Goal: Task Accomplishment & Management: Complete application form

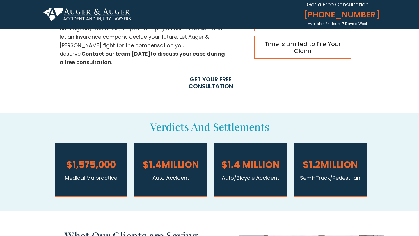
scroll to position [410, 0]
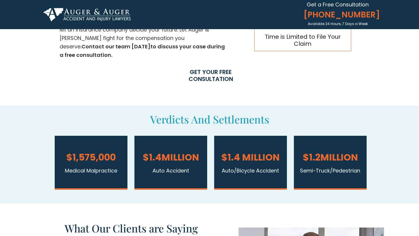
click at [208, 78] on span "GET YOUR FREE CONSULTATION" at bounding box center [210, 75] width 79 height 14
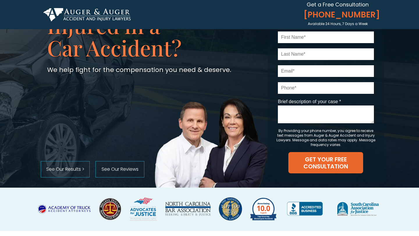
scroll to position [40, 0]
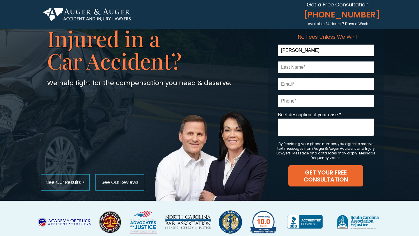
type input "[PERSON_NAME]"
type input "[EMAIL_ADDRESS][DOMAIN_NAME]"
type input "9194130445"
click at [289, 127] on textarea "Brief description of your case *" at bounding box center [326, 127] width 96 height 18
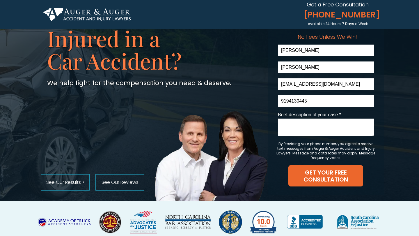
paste textarea "On [DATE], I was rear-ended by two vehicles while stopped at a red light. Both …"
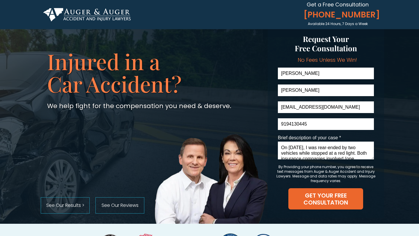
scroll to position [0, 0]
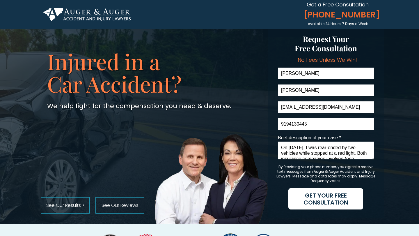
type textarea "On [DATE], I was rear-ended by two vehicles while stopped at a red light. Both …"
click at [319, 201] on span "GET YOUR FREE CONSULTATION" at bounding box center [325, 199] width 75 height 14
